Goal: Navigation & Orientation: Go to known website

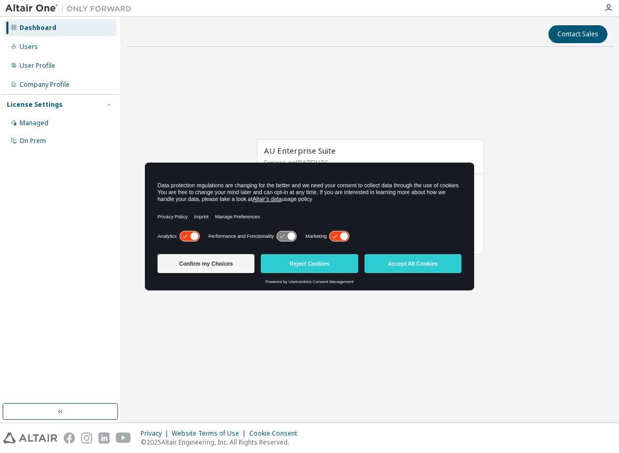
click at [411, 268] on button "Accept All Cookies" at bounding box center [412, 263] width 97 height 19
